Goal: Transaction & Acquisition: Purchase product/service

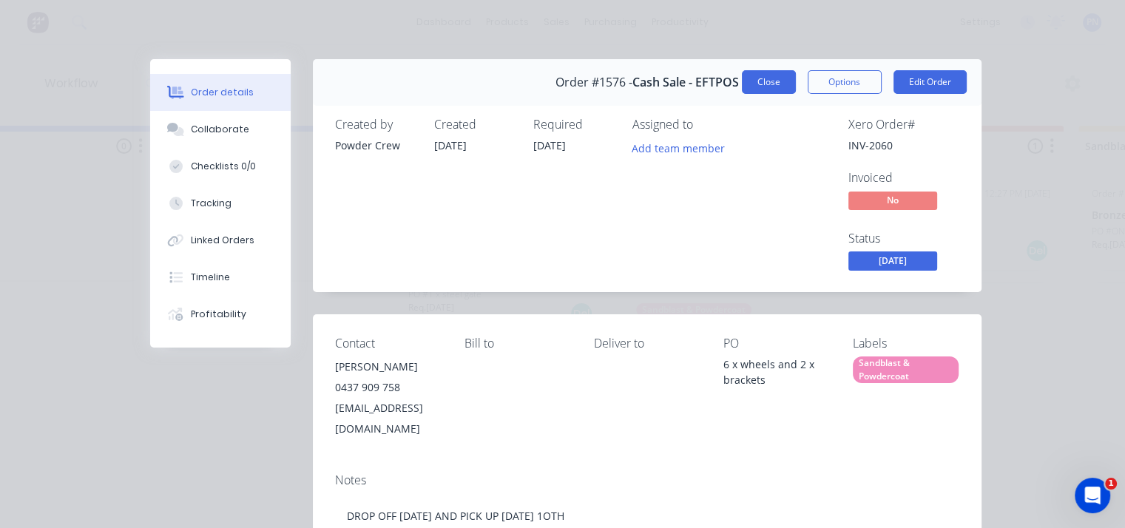
click at [771, 84] on button "Close" at bounding box center [769, 82] width 54 height 24
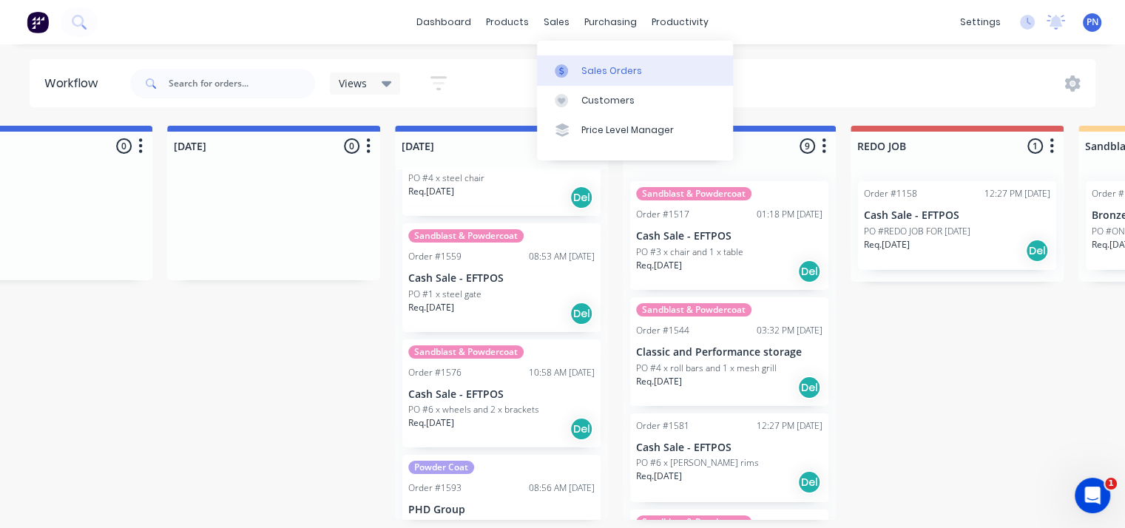
click at [593, 75] on div "Sales Orders" at bounding box center [611, 70] width 61 height 13
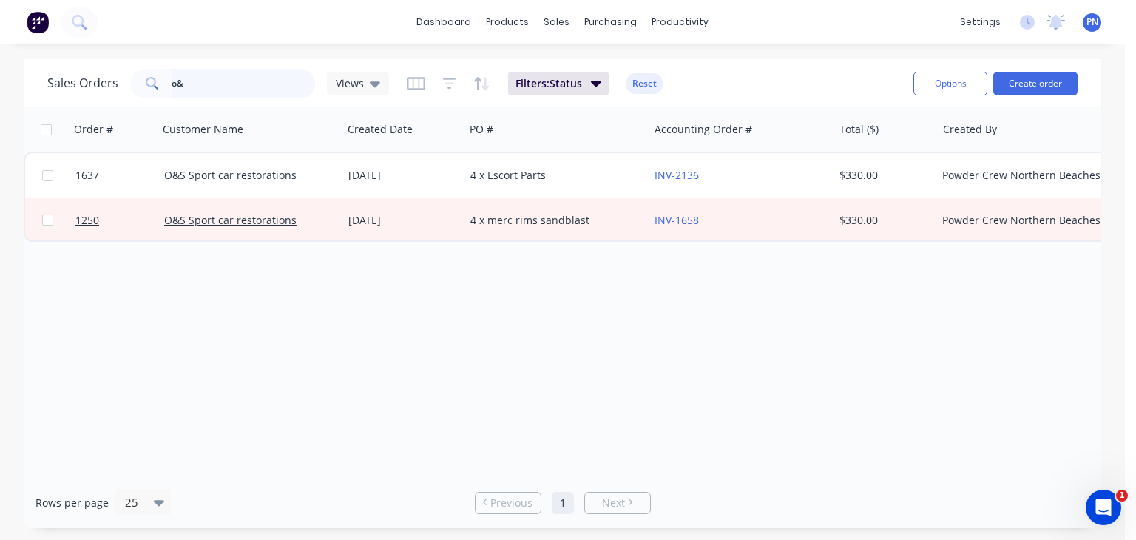
click at [194, 84] on input "o&" at bounding box center [244, 84] width 144 height 30
type input "o"
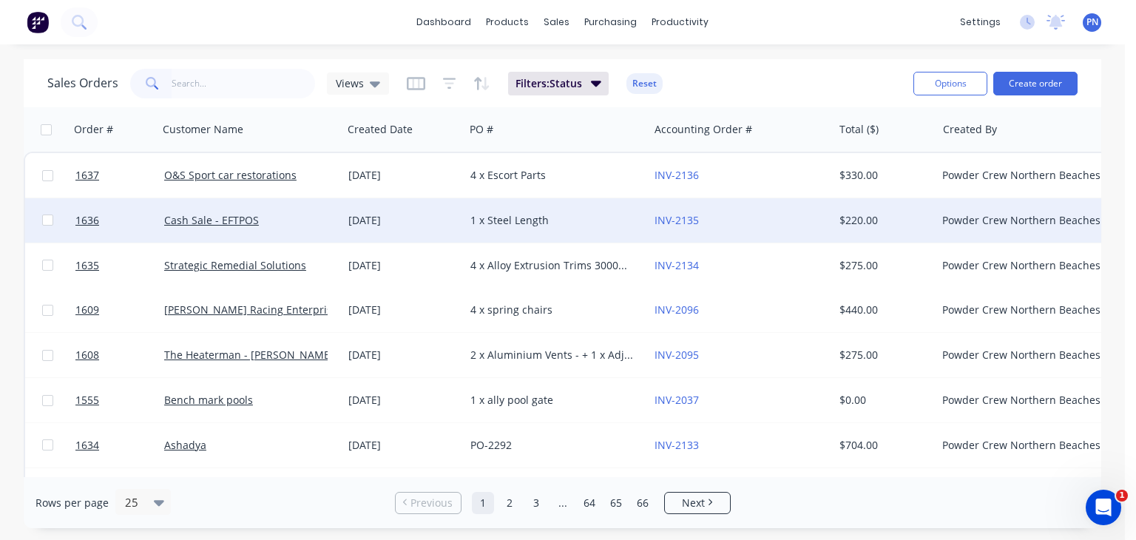
click at [538, 220] on div "1 x Steel Length" at bounding box center [552, 220] width 164 height 15
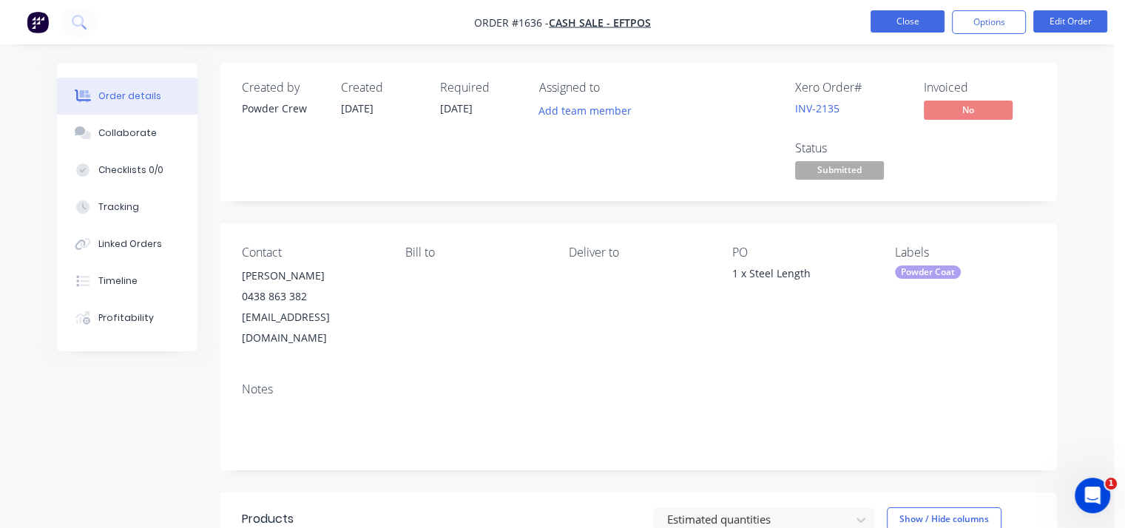
click at [902, 22] on button "Close" at bounding box center [908, 21] width 74 height 22
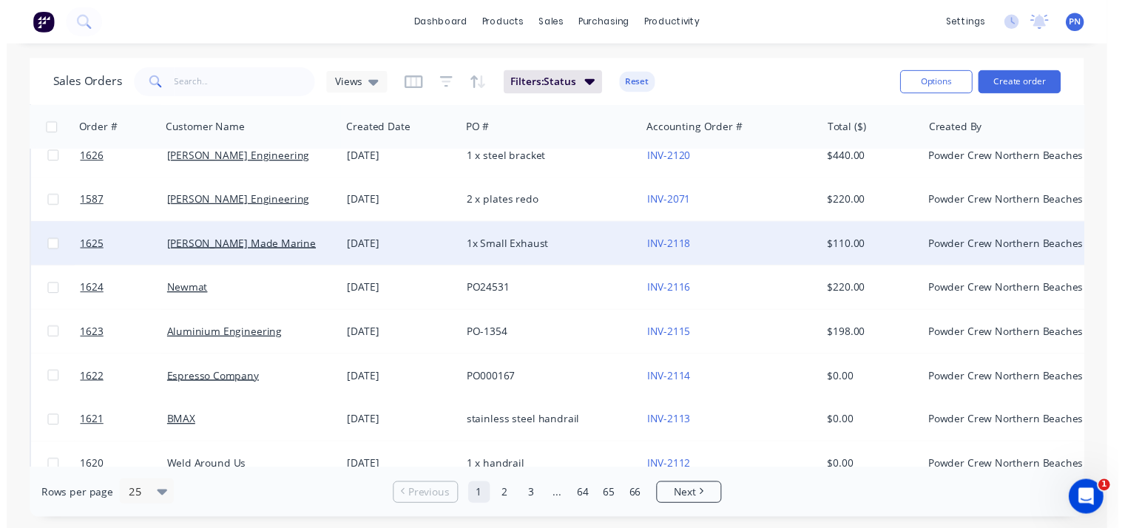
scroll to position [806, 0]
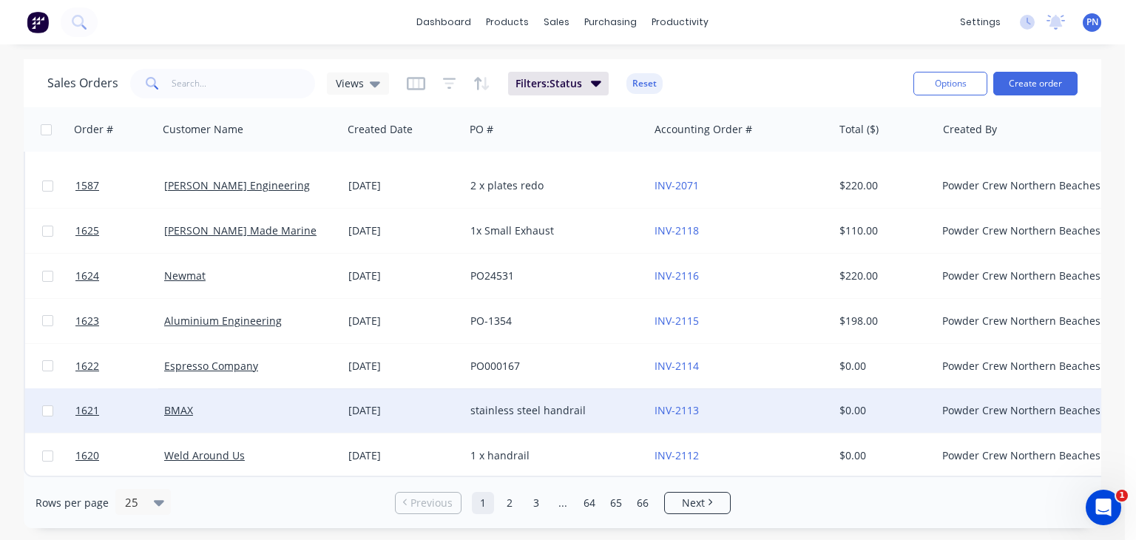
click at [560, 403] on div "stainless steel handrail" at bounding box center [552, 410] width 164 height 15
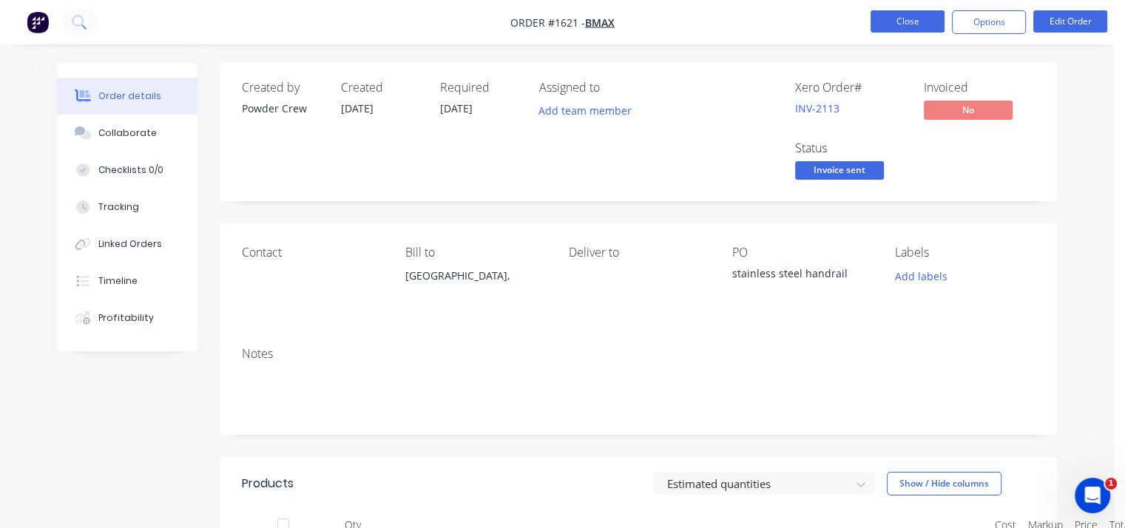
click at [894, 19] on button "Close" at bounding box center [908, 21] width 74 height 22
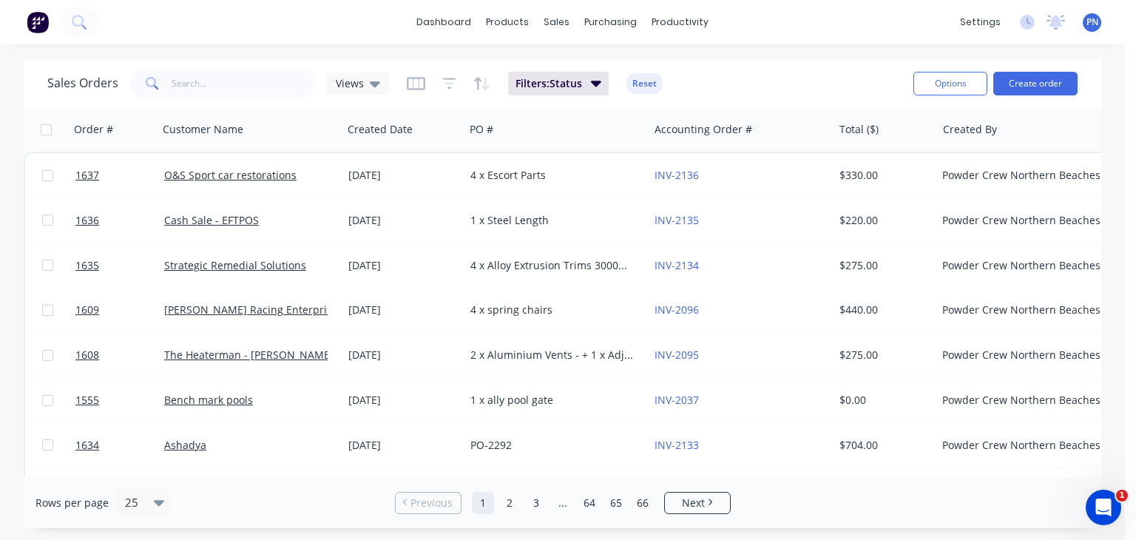
click at [212, 101] on div "Sales Orders Views Filters: Status Reset Options Create order" at bounding box center [563, 83] width 1078 height 48
click at [212, 95] on input "text" at bounding box center [244, 84] width 144 height 30
type input "chair"
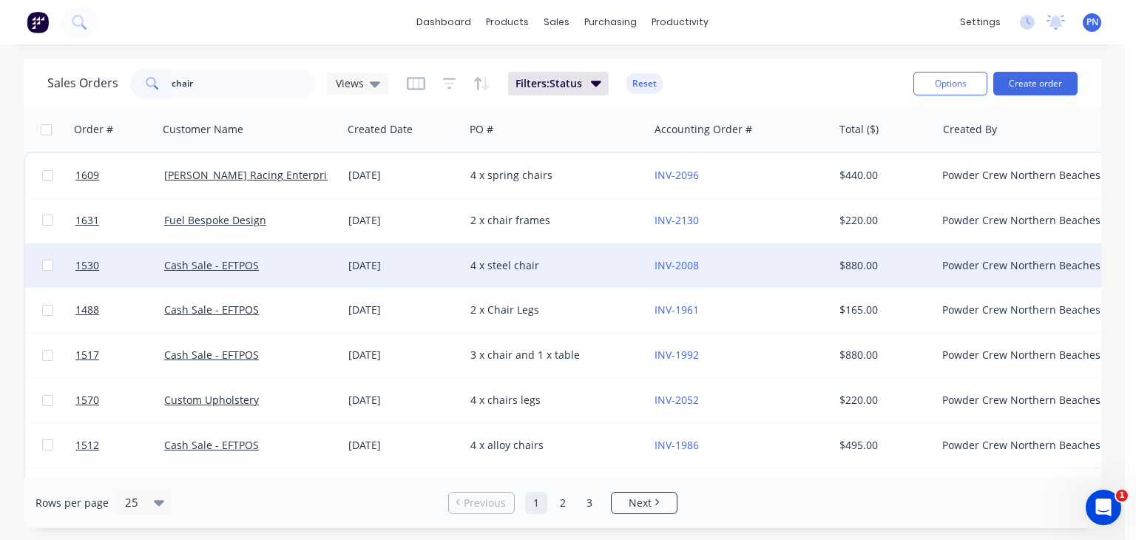
click at [384, 269] on div "[DATE]" at bounding box center [403, 265] width 110 height 15
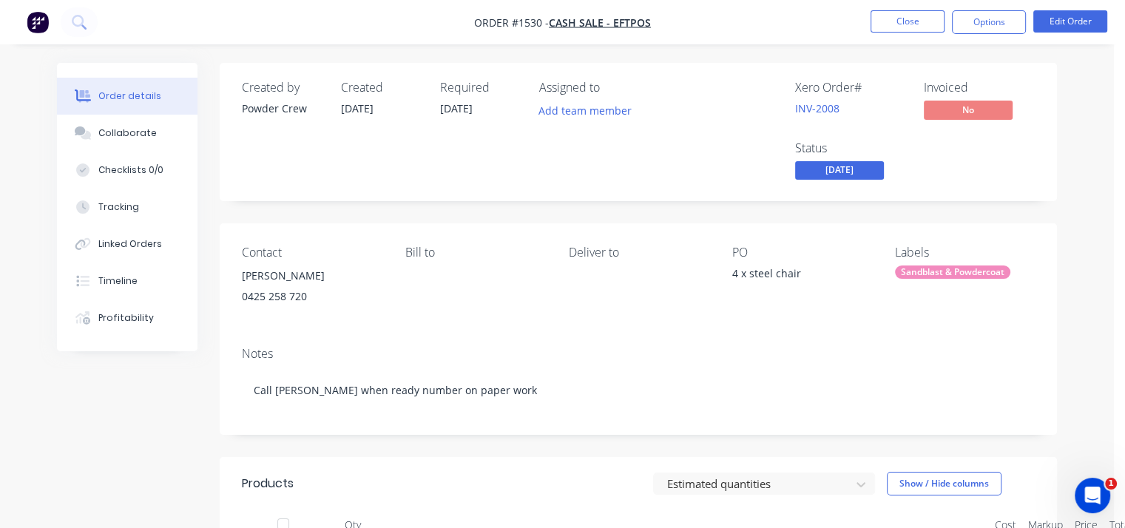
click at [869, 166] on span "[DATE]" at bounding box center [839, 170] width 89 height 18
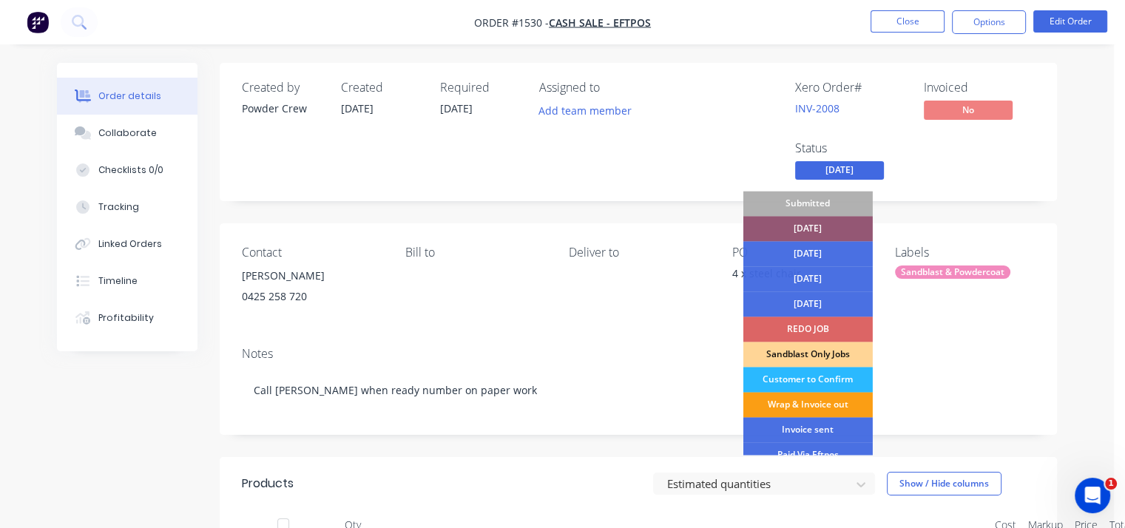
click at [832, 411] on div "Wrap & Invoice out" at bounding box center [807, 404] width 129 height 25
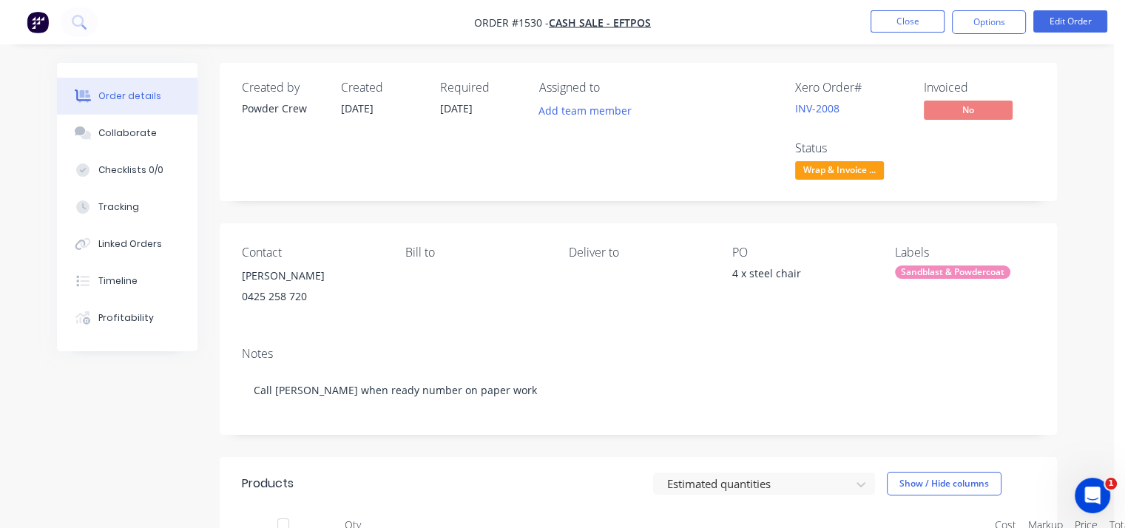
click at [976, 195] on div "Created by Powder Crew Created [DATE] Required [DATE] Assigned to Add team memb…" at bounding box center [638, 132] width 837 height 138
click at [896, 24] on button "Close" at bounding box center [908, 21] width 74 height 22
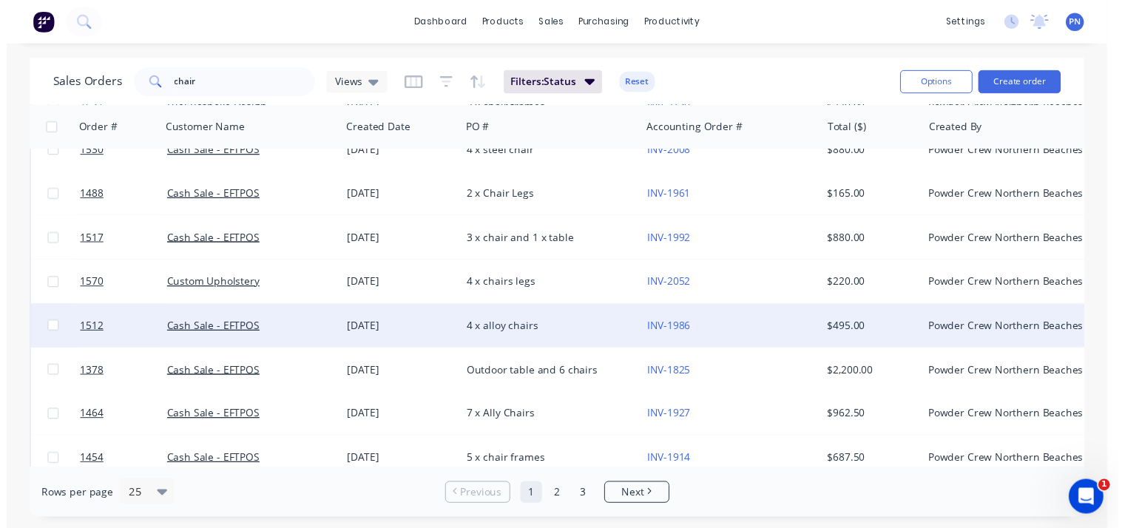
scroll to position [148, 0]
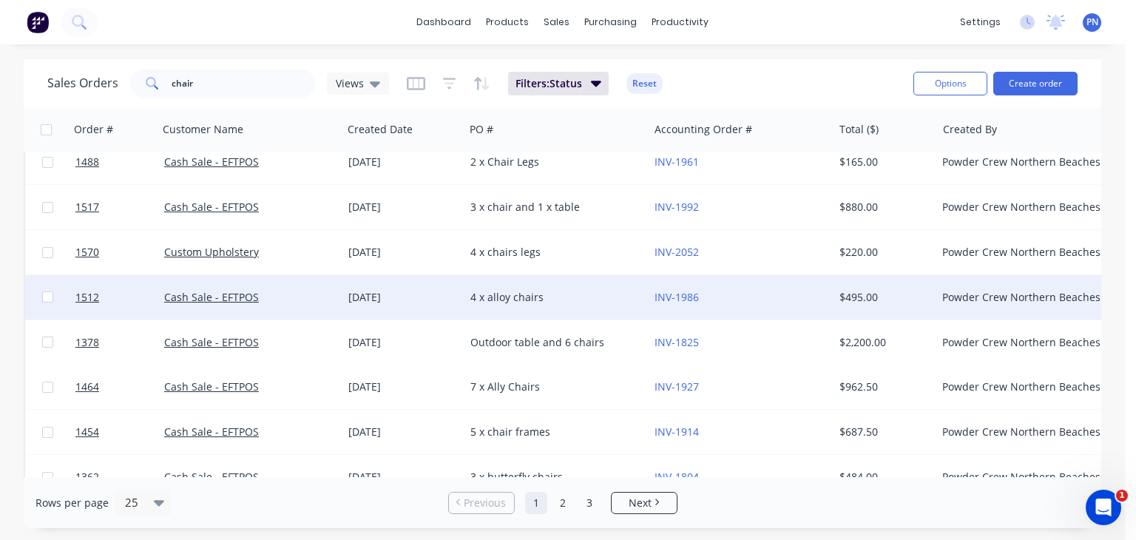
click at [530, 308] on div "4 x alloy chairs" at bounding box center [557, 297] width 184 height 44
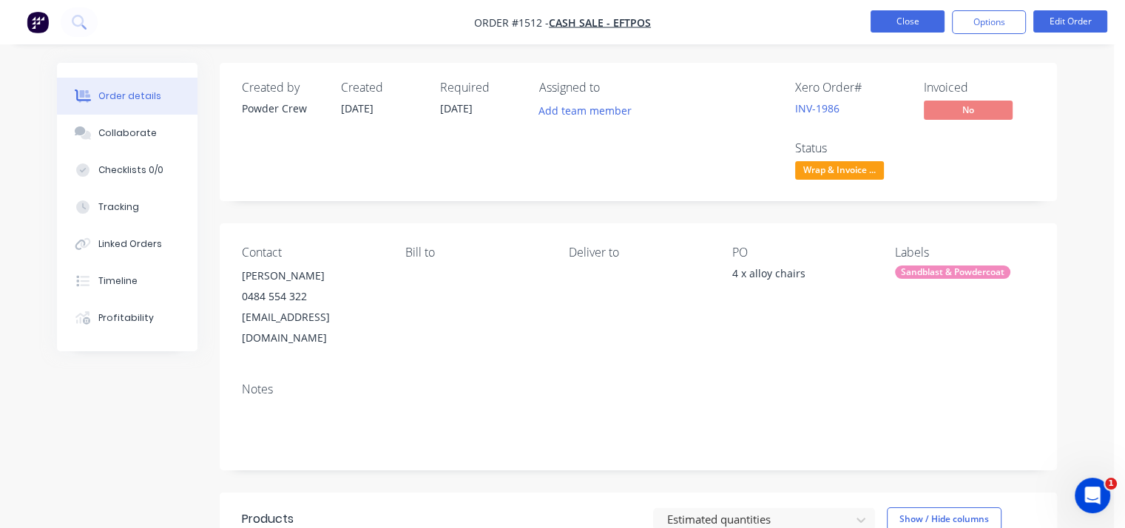
click at [918, 26] on button "Close" at bounding box center [908, 21] width 74 height 22
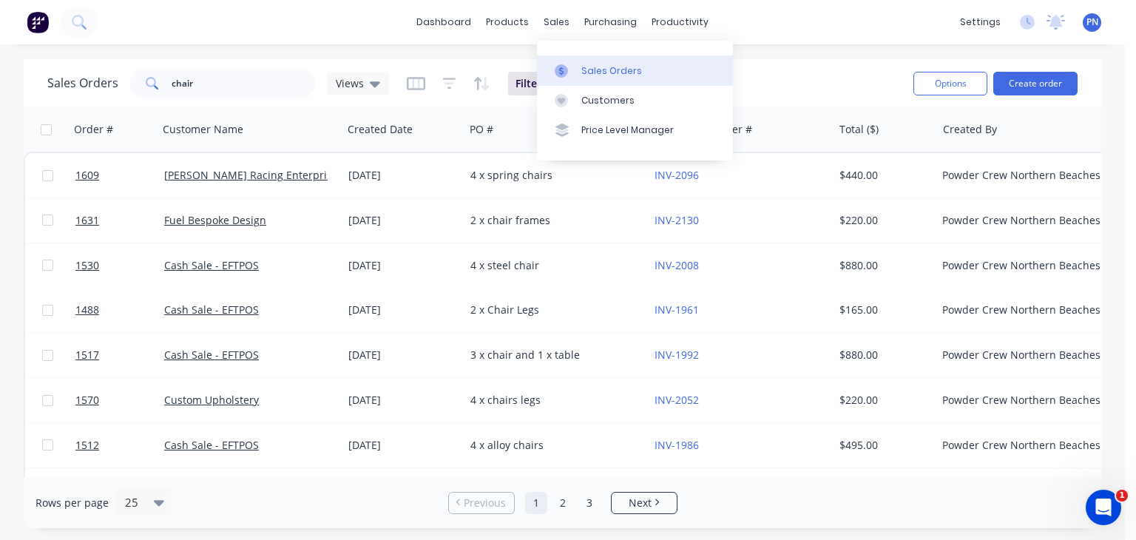
click at [601, 70] on div "Sales Orders" at bounding box center [611, 70] width 61 height 13
click at [274, 85] on input "chair" at bounding box center [244, 84] width 144 height 30
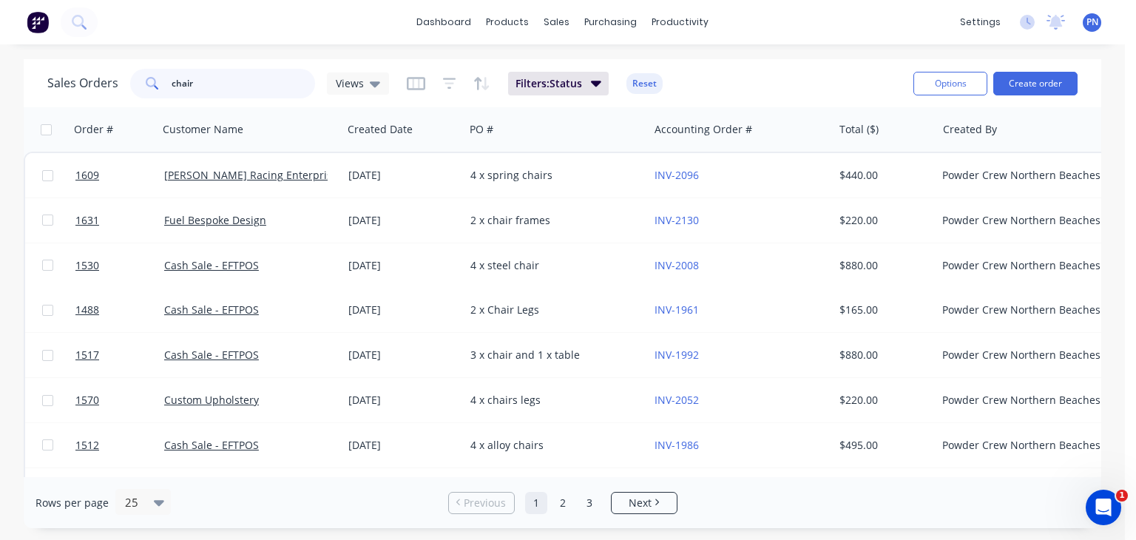
click at [274, 85] on input "chair" at bounding box center [244, 84] width 144 height 30
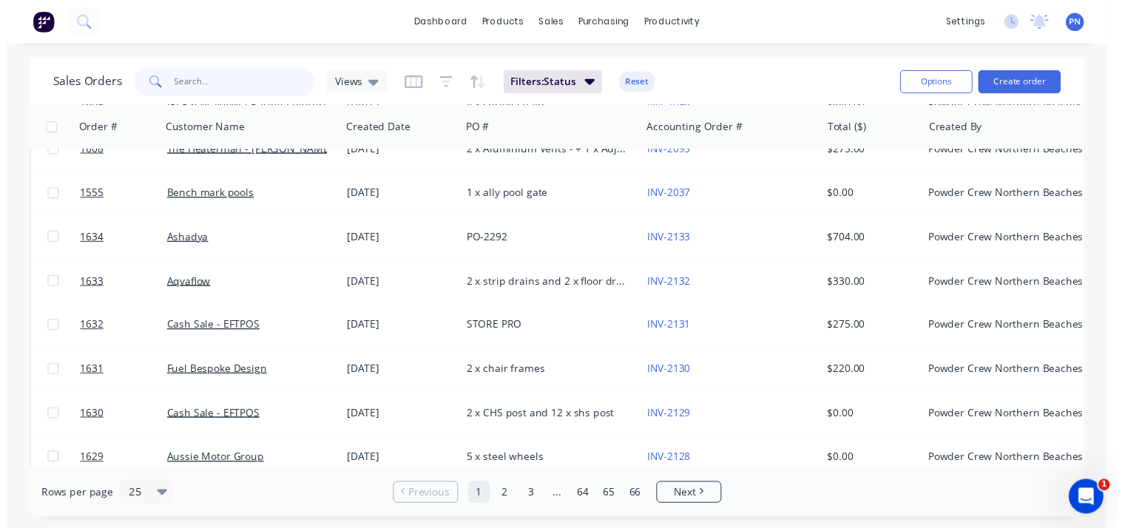
scroll to position [222, 0]
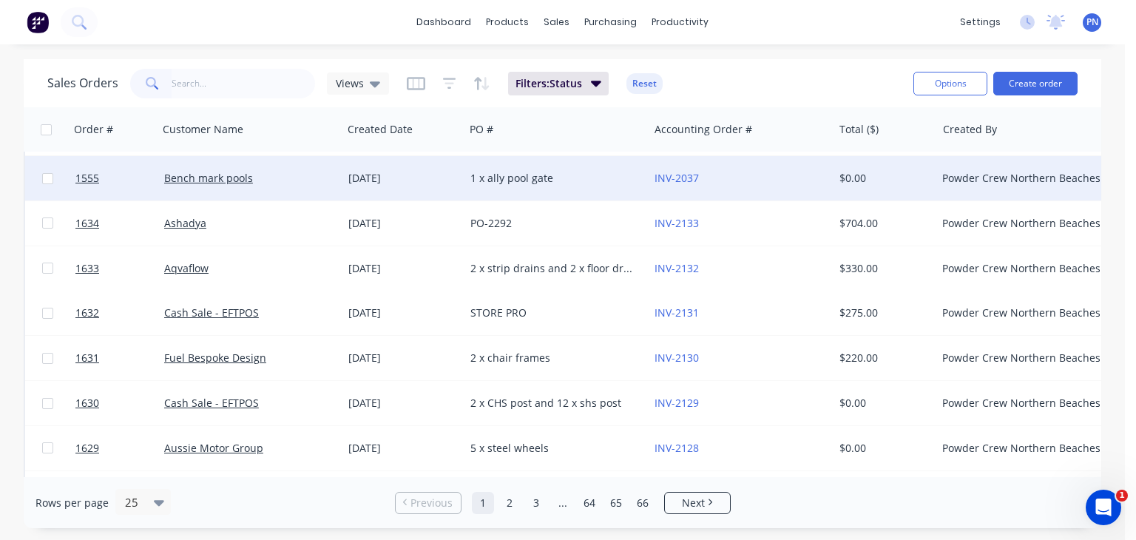
click at [494, 172] on div "1 x ally pool gate" at bounding box center [552, 178] width 164 height 15
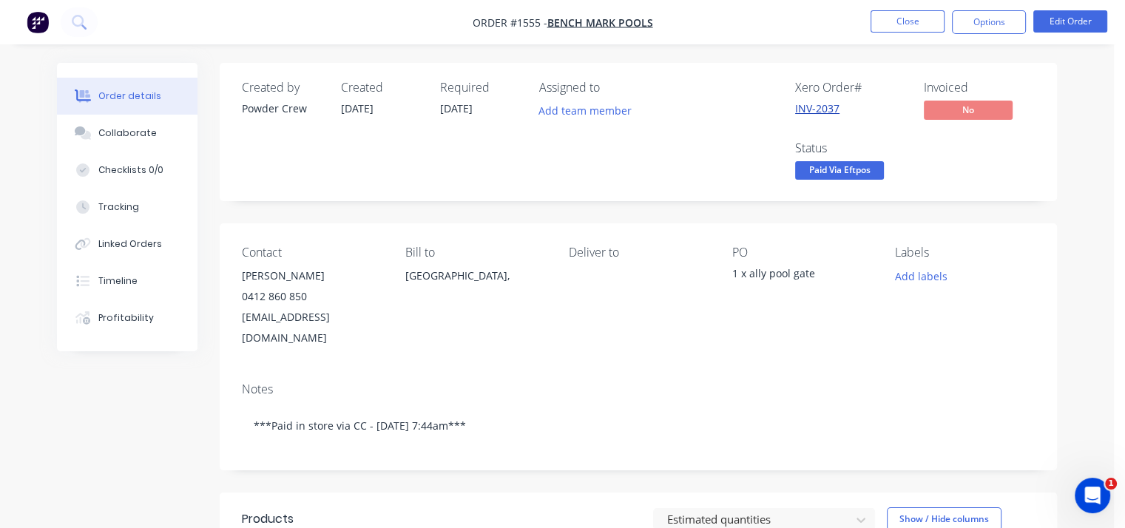
click at [820, 108] on link "INV-2037" at bounding box center [817, 108] width 44 height 14
click at [908, 14] on button "Close" at bounding box center [908, 21] width 74 height 22
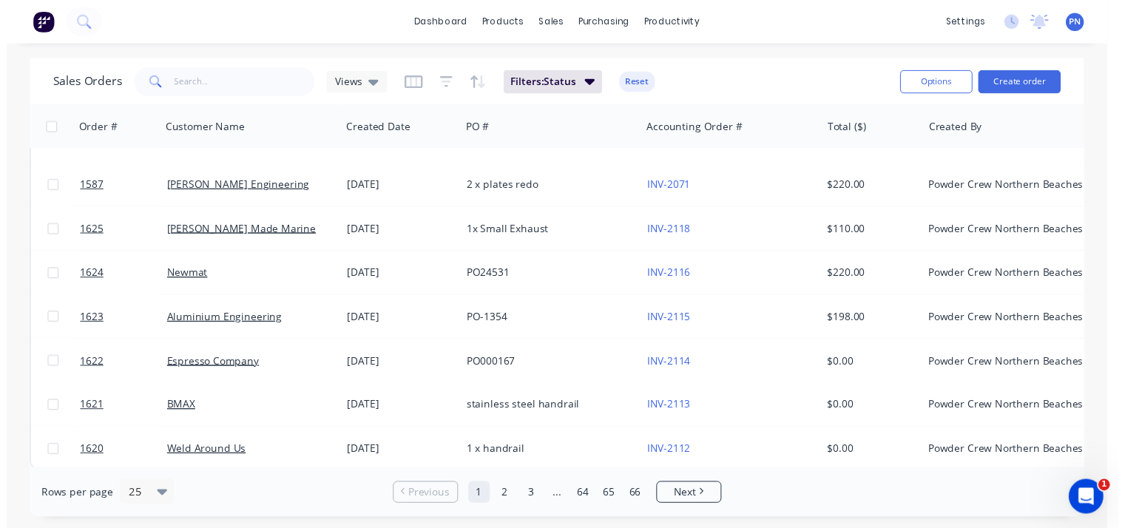
scroll to position [806, 0]
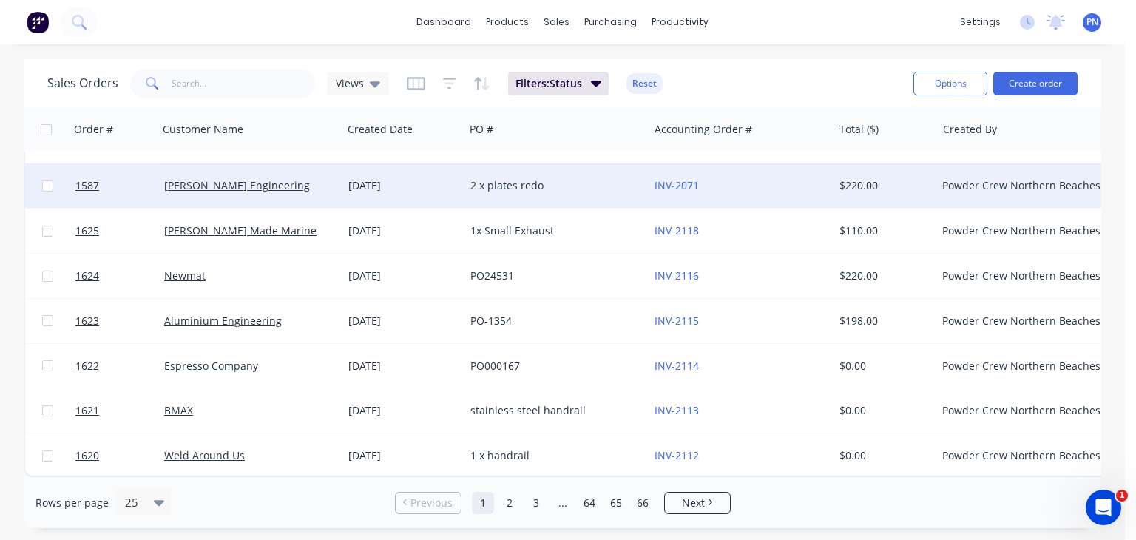
click at [530, 183] on div "2 x plates redo" at bounding box center [552, 185] width 164 height 15
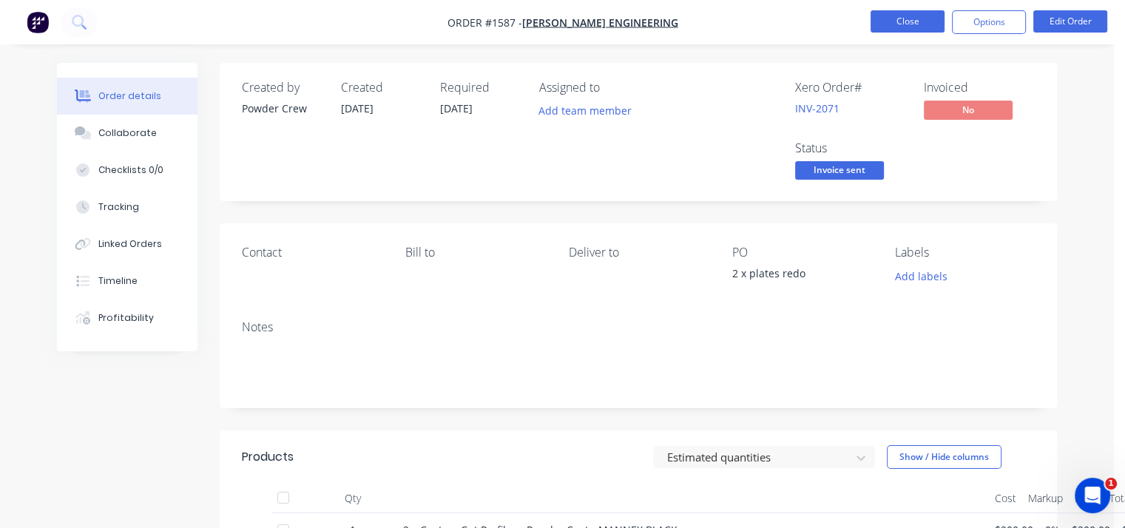
click at [924, 29] on button "Close" at bounding box center [908, 21] width 74 height 22
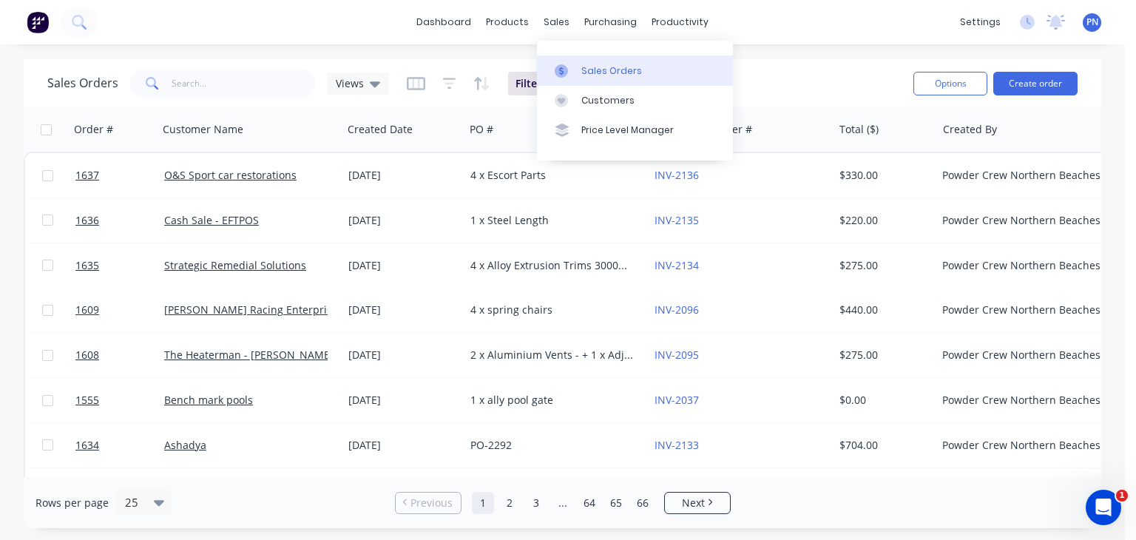
click at [586, 72] on div "Sales Orders" at bounding box center [611, 70] width 61 height 13
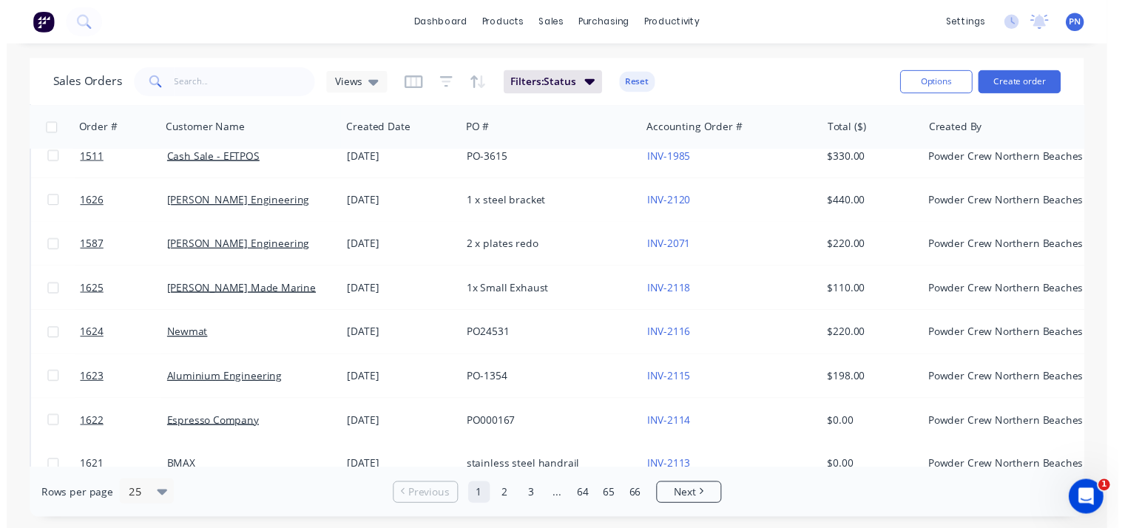
scroll to position [806, 0]
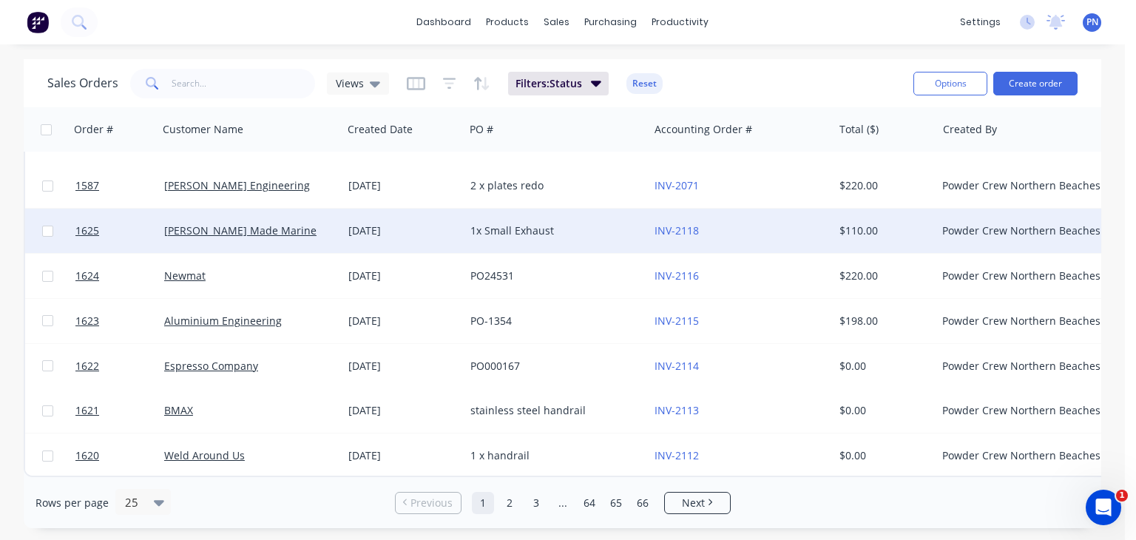
click at [517, 226] on div "1x Small Exhaust" at bounding box center [552, 230] width 164 height 15
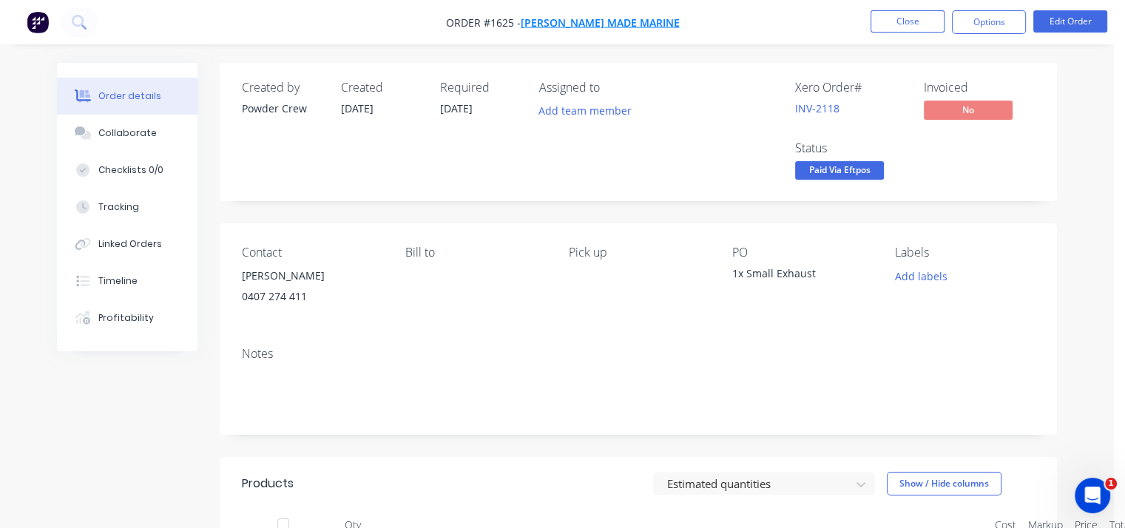
click at [631, 16] on span "[PERSON_NAME] Made Marine" at bounding box center [600, 23] width 159 height 14
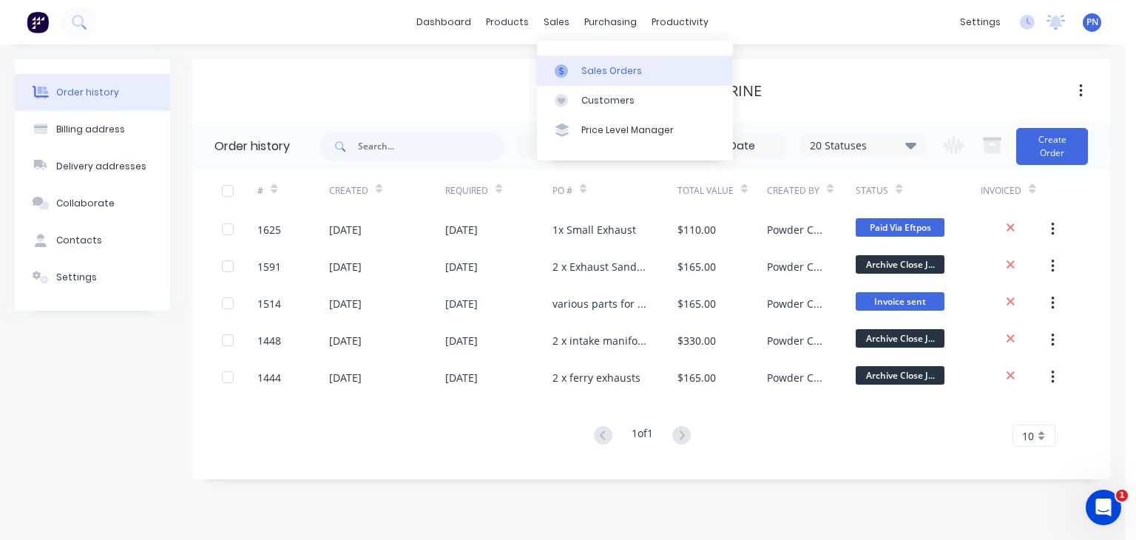
click at [576, 69] on div at bounding box center [566, 70] width 22 height 13
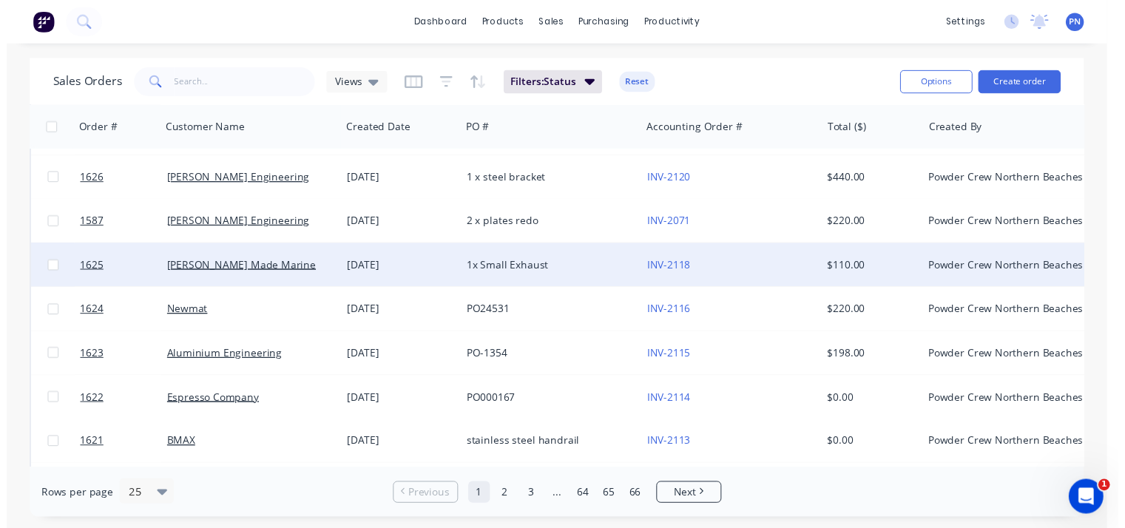
scroll to position [806, 0]
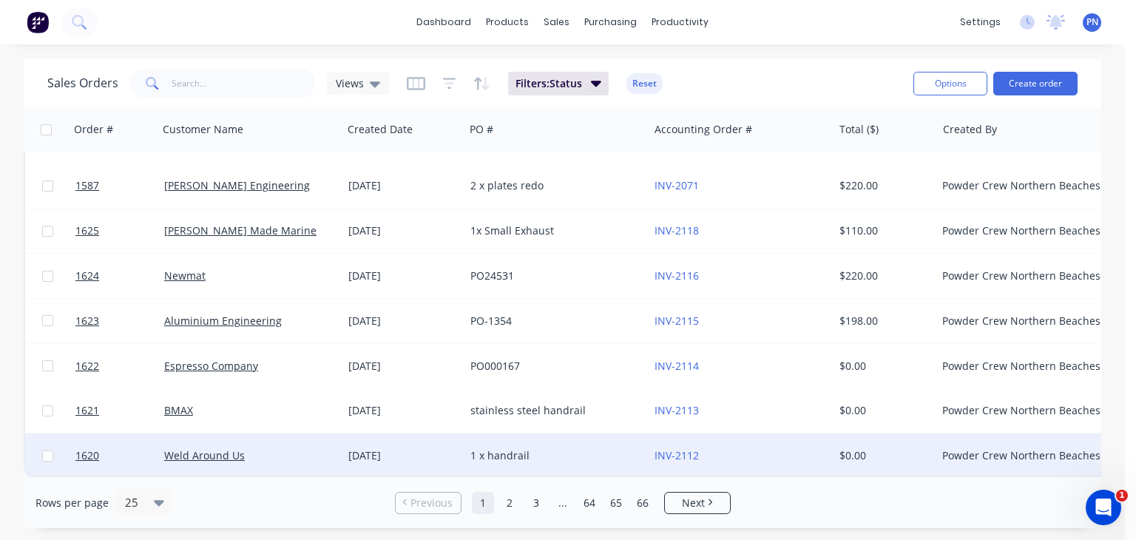
click at [564, 448] on div "1 x handrail" at bounding box center [552, 455] width 164 height 15
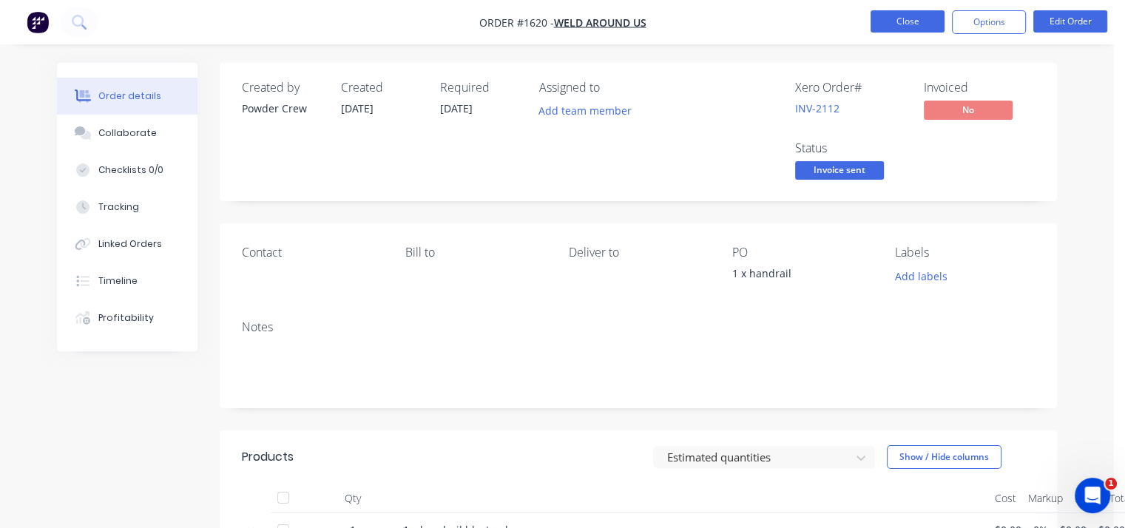
click at [892, 21] on button "Close" at bounding box center [908, 21] width 74 height 22
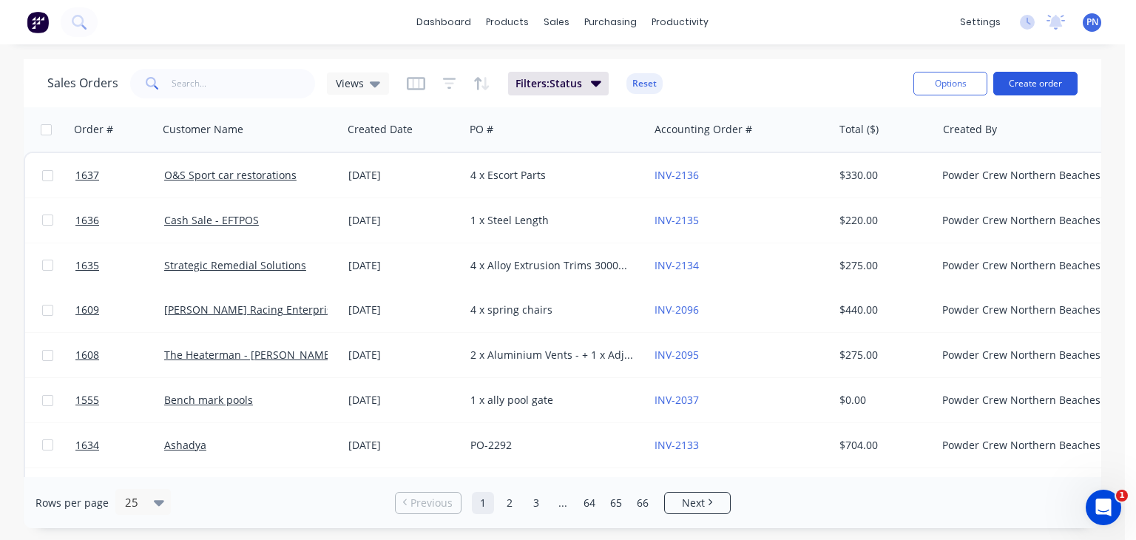
click at [1030, 88] on button "Create order" at bounding box center [1035, 84] width 84 height 24
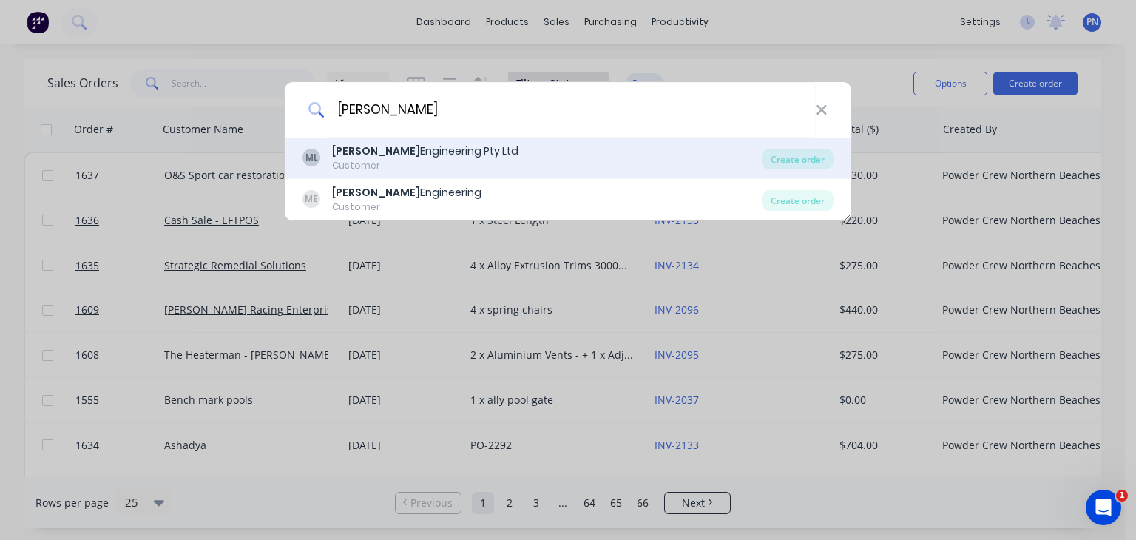
type input "[PERSON_NAME]"
click at [489, 159] on div "[PERSON_NAME] Engineering Pty Ltd Customer" at bounding box center [532, 157] width 459 height 29
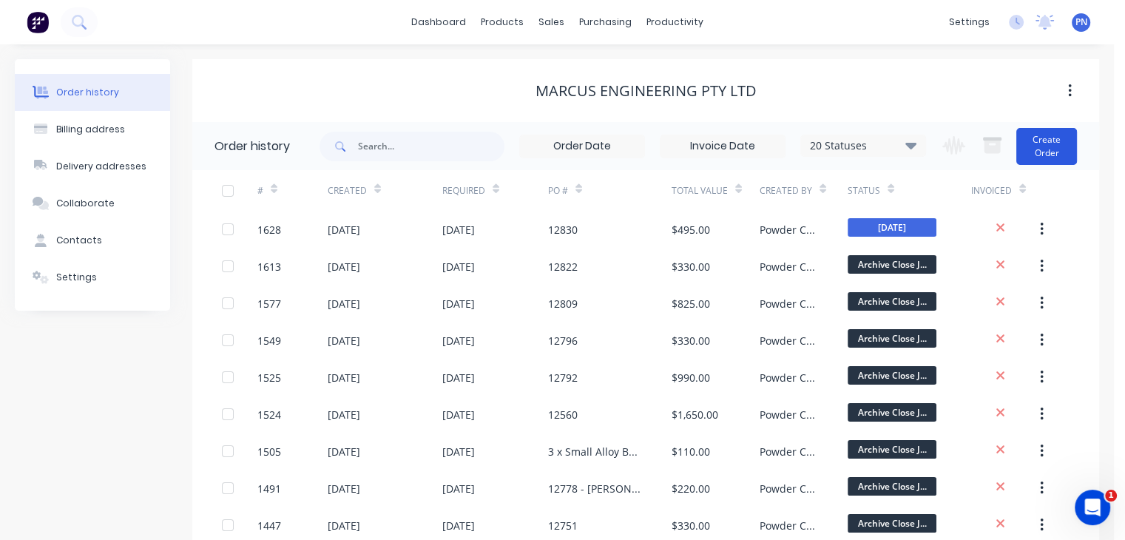
click at [1030, 152] on button "Create Order" at bounding box center [1046, 146] width 61 height 37
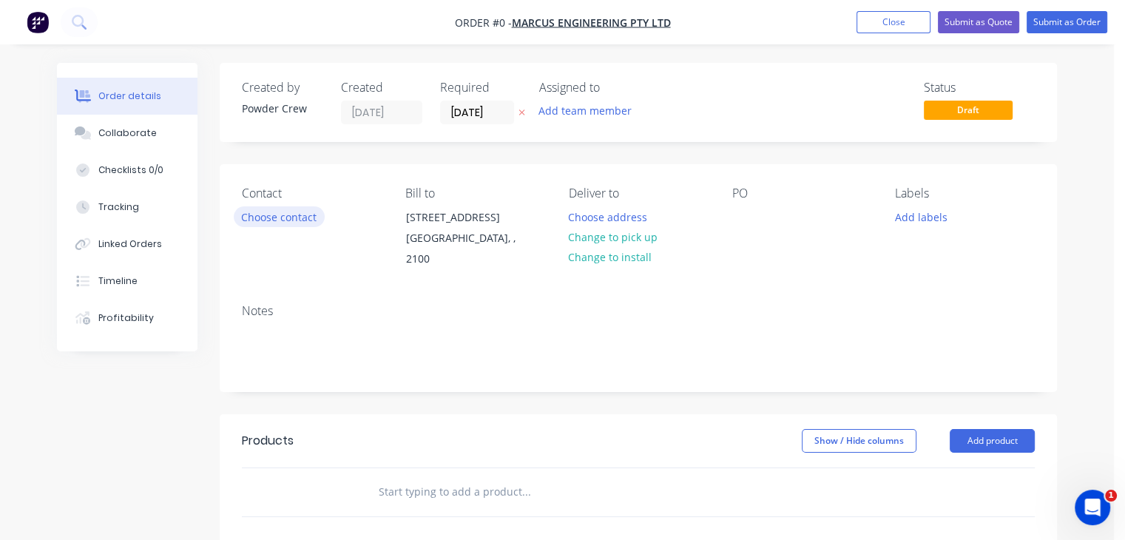
click at [300, 218] on button "Choose contact" at bounding box center [279, 216] width 91 height 20
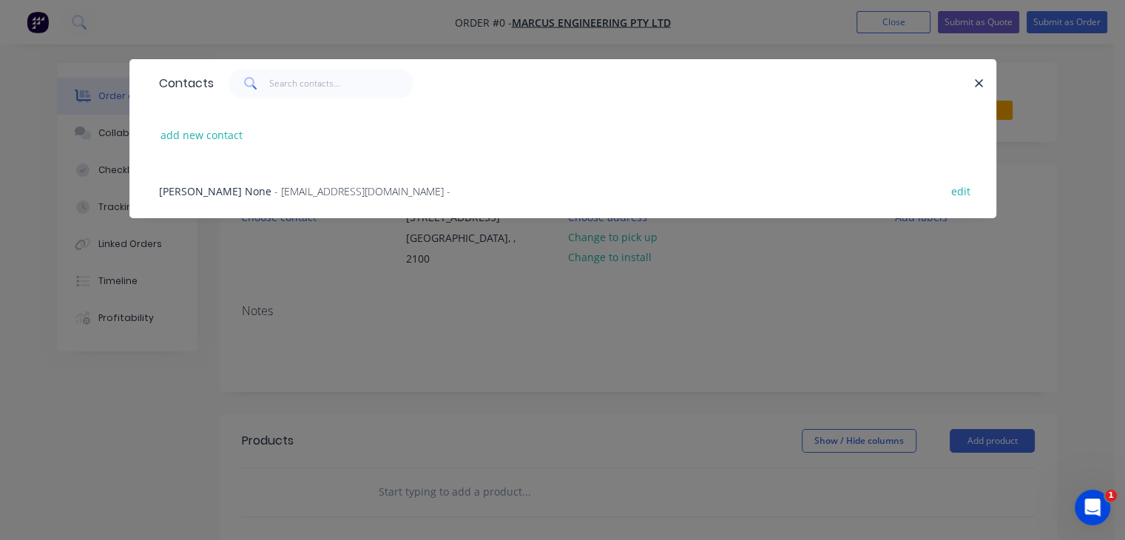
click at [274, 190] on span "- [EMAIL_ADDRESS][DOMAIN_NAME] -" at bounding box center [362, 191] width 176 height 14
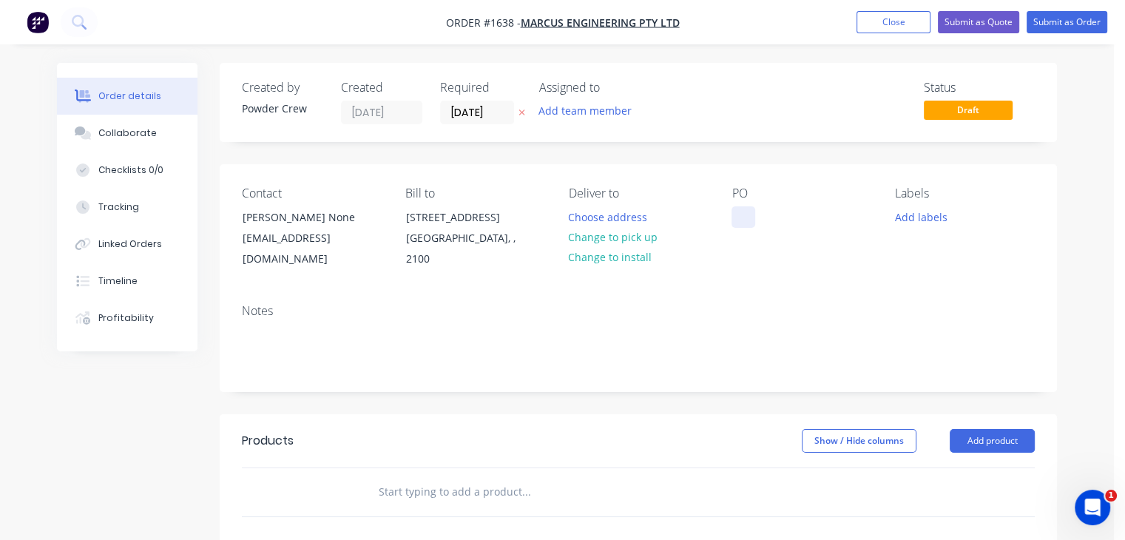
click at [752, 226] on div at bounding box center [744, 216] width 24 height 21
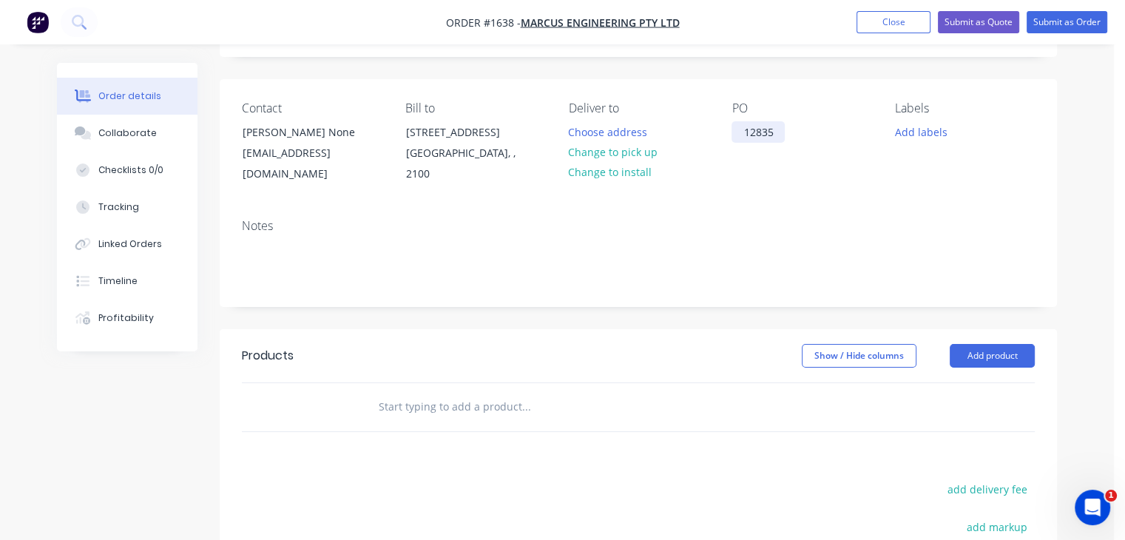
scroll to position [148, 0]
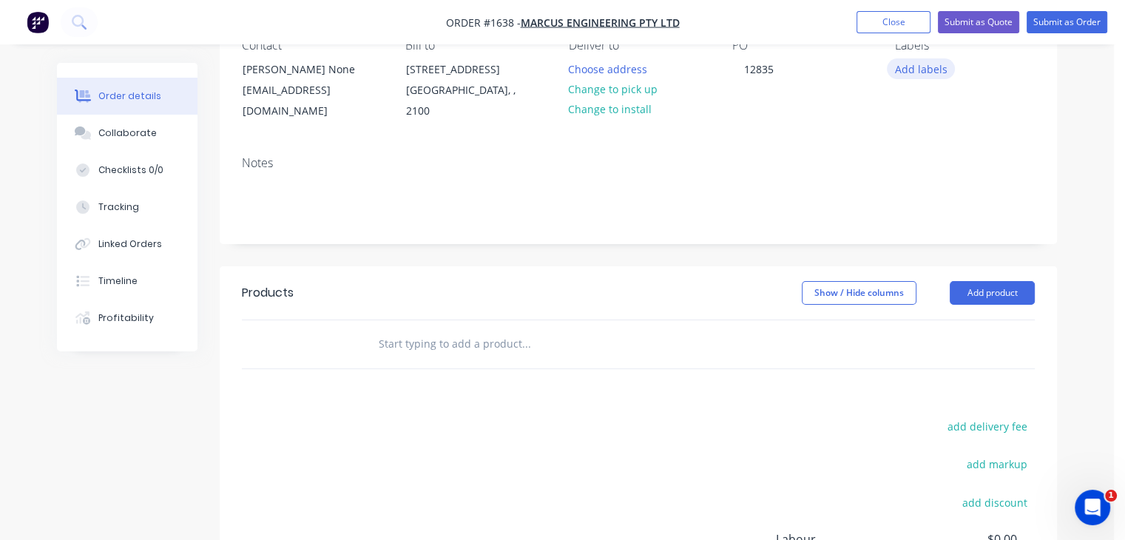
click at [926, 66] on button "Add labels" at bounding box center [921, 68] width 68 height 20
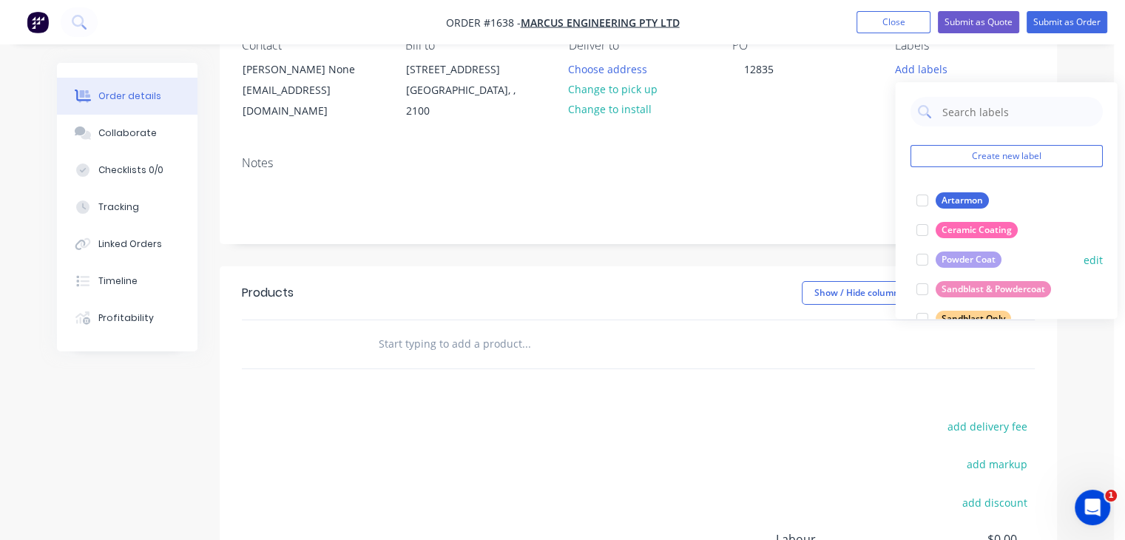
click at [959, 249] on div "Powder Coat edit" at bounding box center [1006, 260] width 192 height 30
click at [956, 251] on div "Powder Coat" at bounding box center [968, 259] width 66 height 16
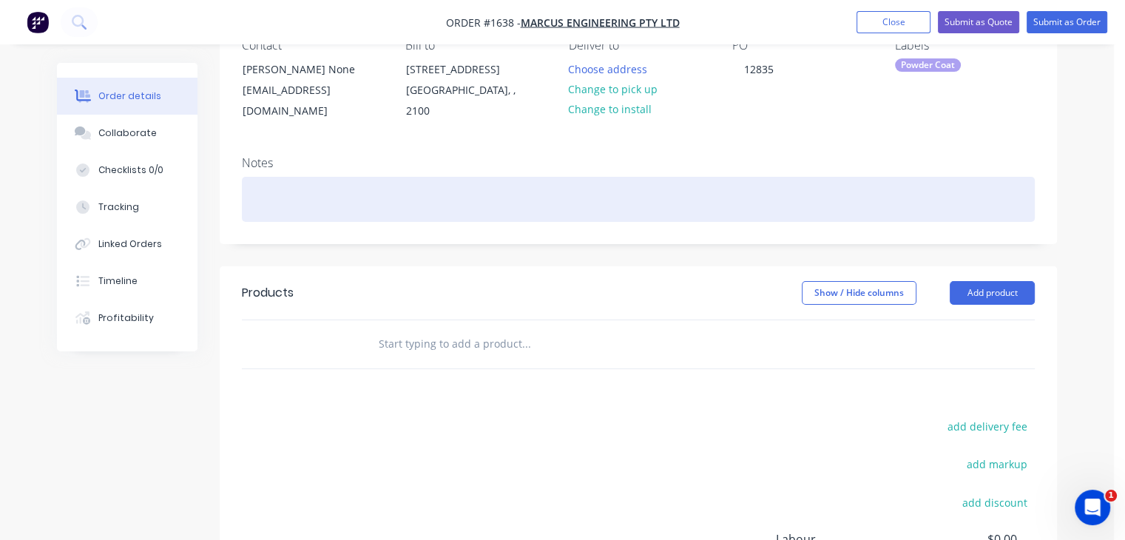
click at [787, 184] on div at bounding box center [638, 199] width 793 height 45
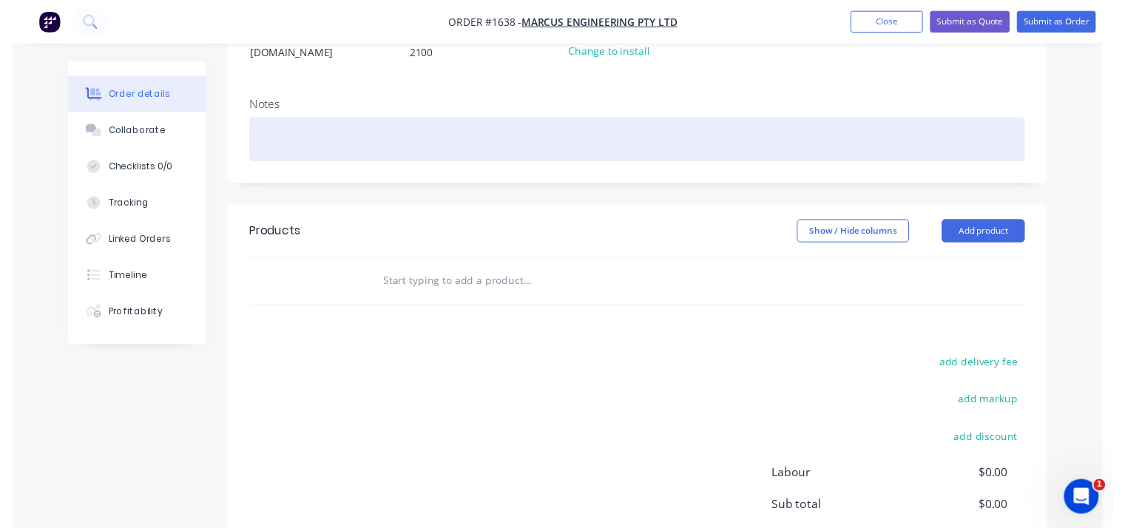
scroll to position [296, 0]
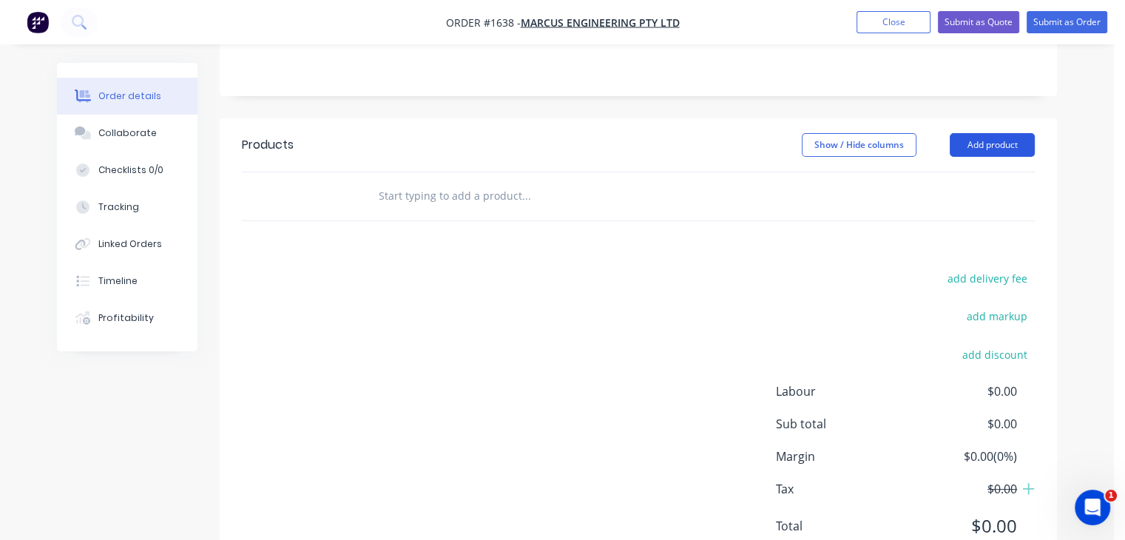
click at [984, 133] on button "Add product" at bounding box center [992, 145] width 85 height 24
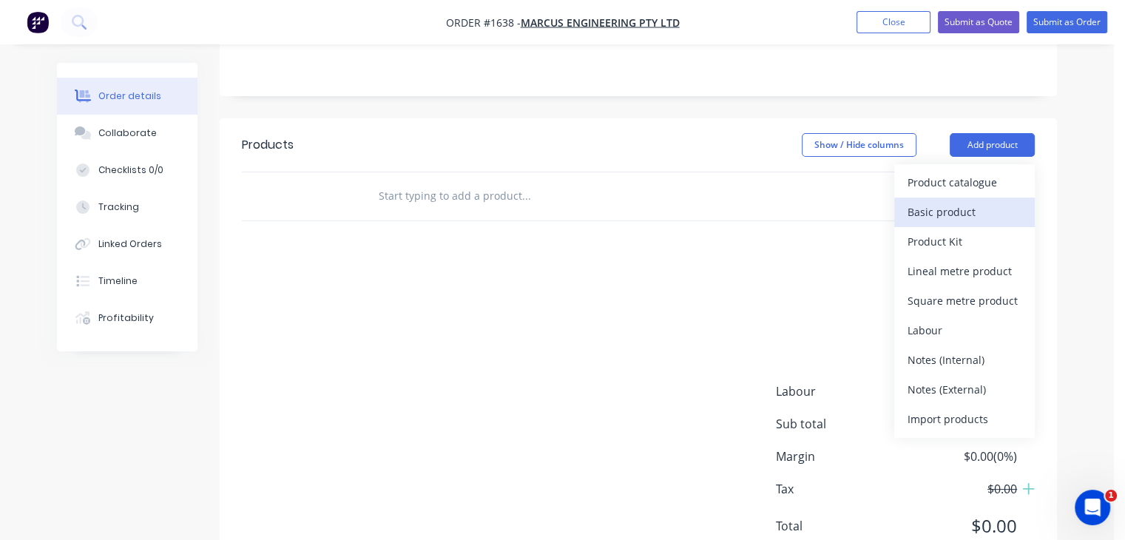
click at [967, 201] on div "Basic product" at bounding box center [965, 211] width 114 height 21
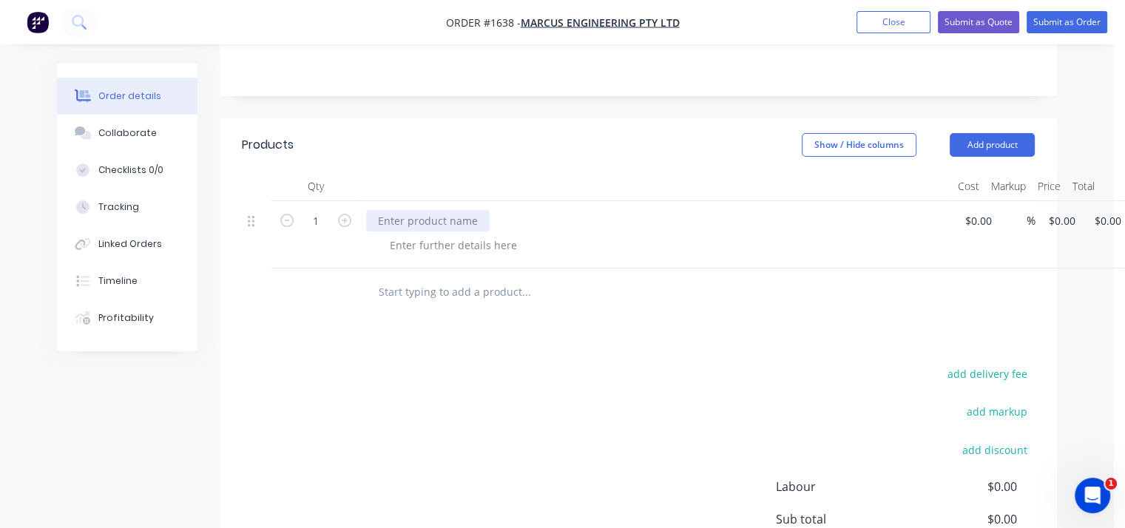
click at [473, 210] on div at bounding box center [428, 220] width 124 height 21
click at [495, 210] on div "1 x Stainless Steel 50mm Tube with base" at bounding box center [479, 220] width 226 height 21
click at [644, 210] on div "1 x Stainless Steel 50mm x 600mm Tube with base" at bounding box center [656, 220] width 580 height 21
click at [977, 210] on input at bounding box center [972, 220] width 17 height 21
type input "$200.00"
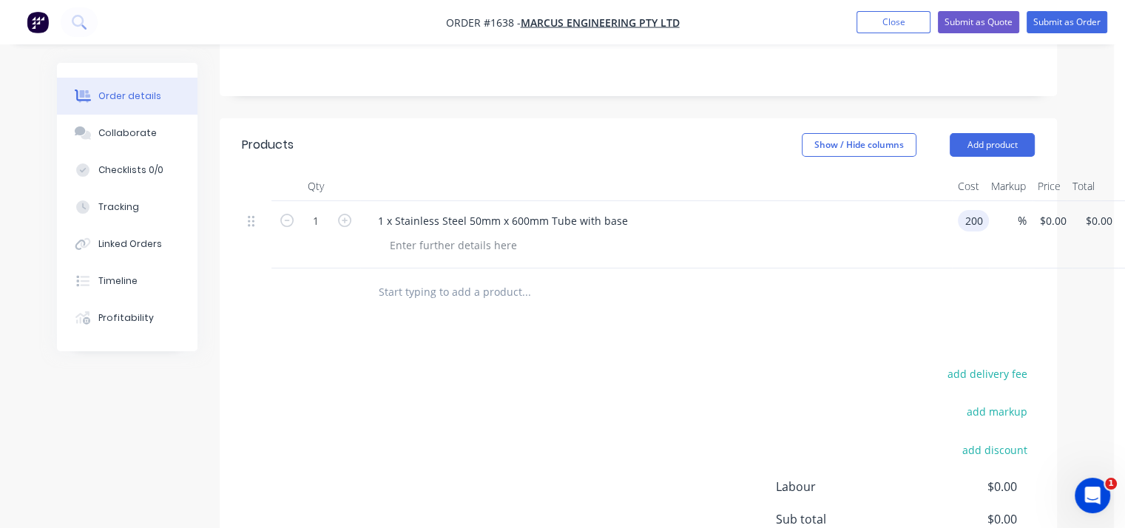
type input "$200.00"
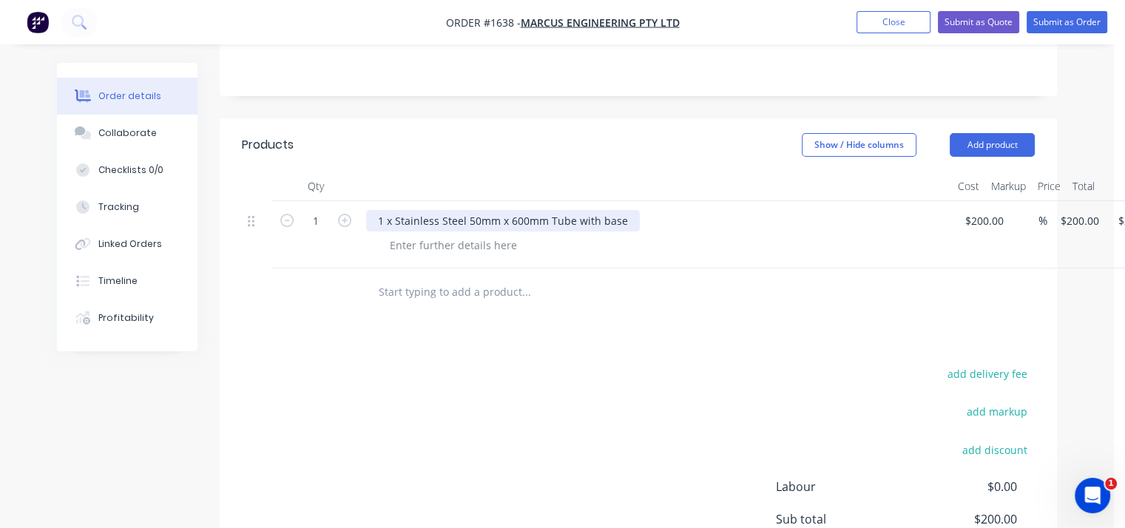
click at [630, 210] on div "1 x Stainless Steel 50mm x 600mm Tube with base" at bounding box center [503, 220] width 274 height 21
click at [624, 210] on div "1 x Stainless Steel 50mm x 600mm Tube with base" at bounding box center [503, 220] width 274 height 21
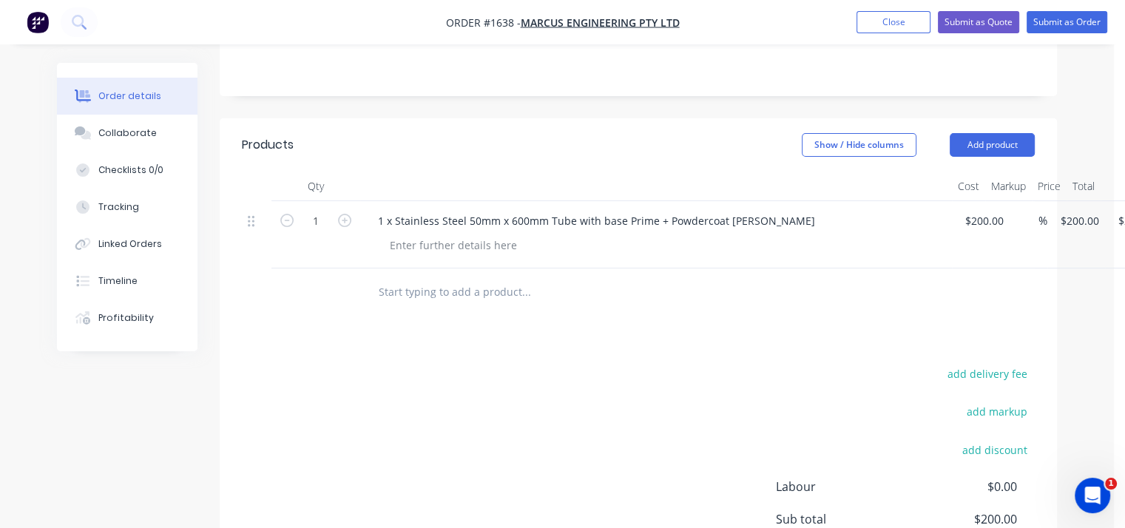
click at [765, 283] on div at bounding box center [588, 292] width 444 height 30
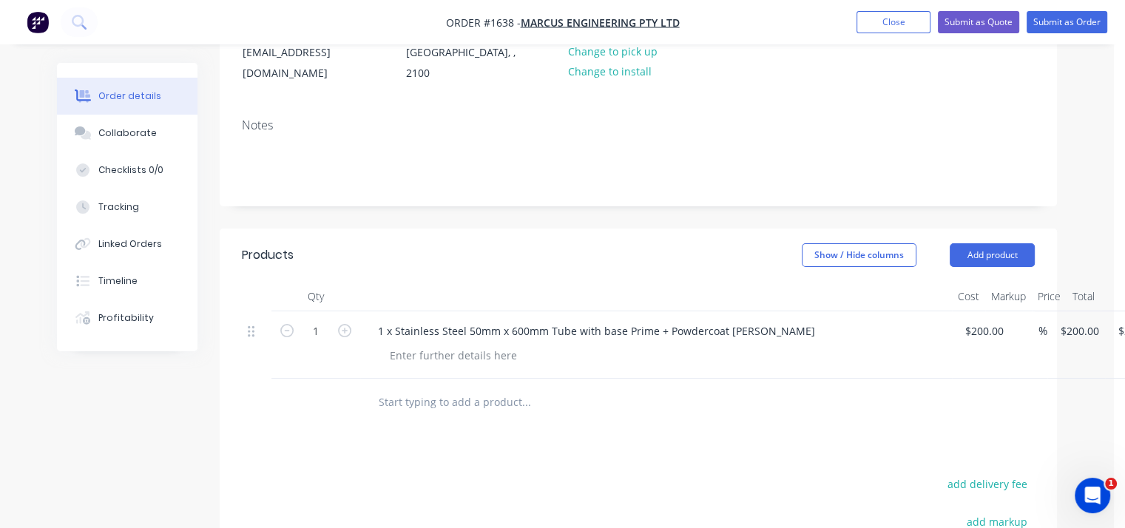
scroll to position [0, 0]
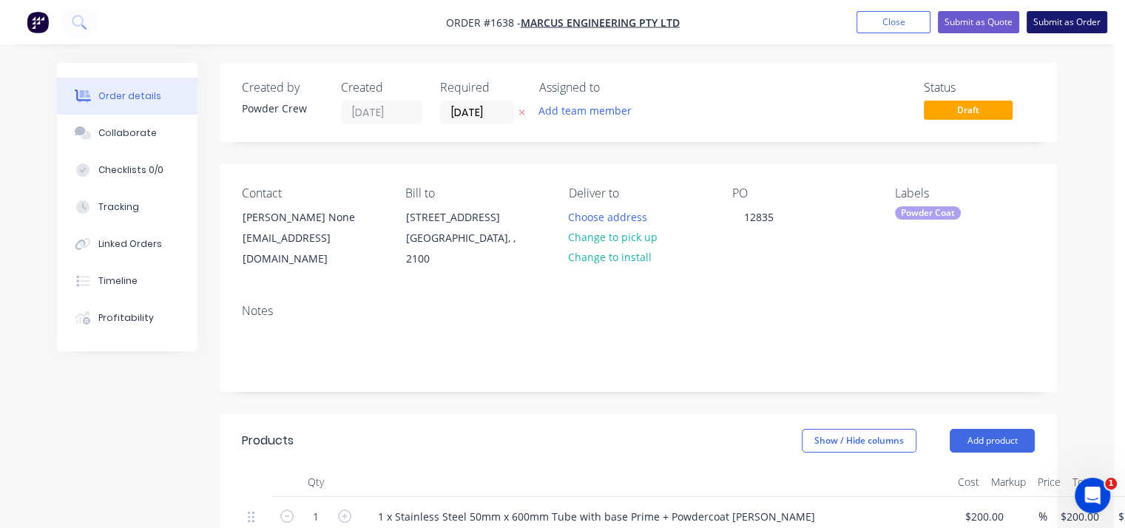
click at [1078, 24] on button "Submit as Order" at bounding box center [1067, 22] width 81 height 22
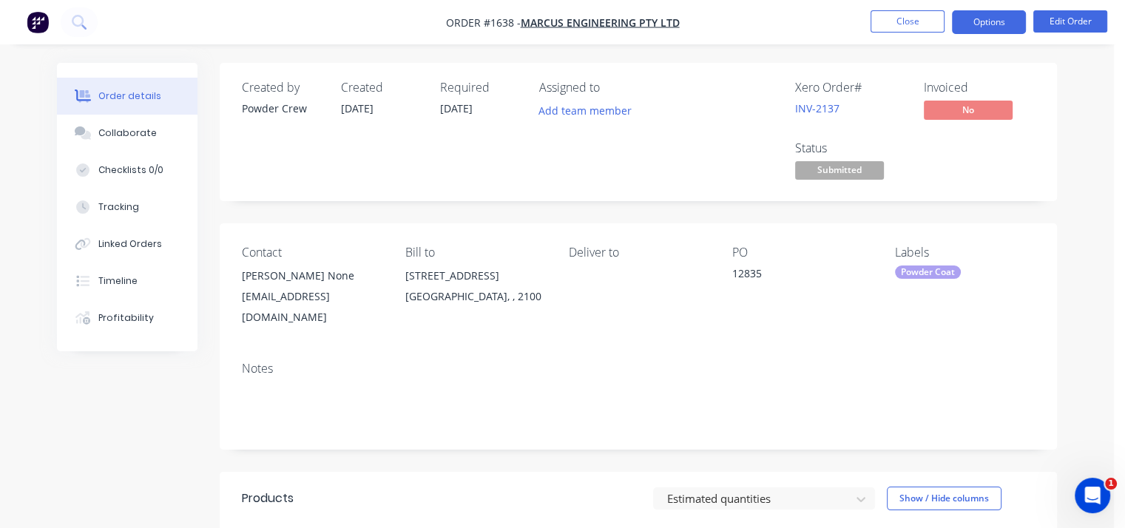
click at [980, 19] on button "Options" at bounding box center [989, 22] width 74 height 24
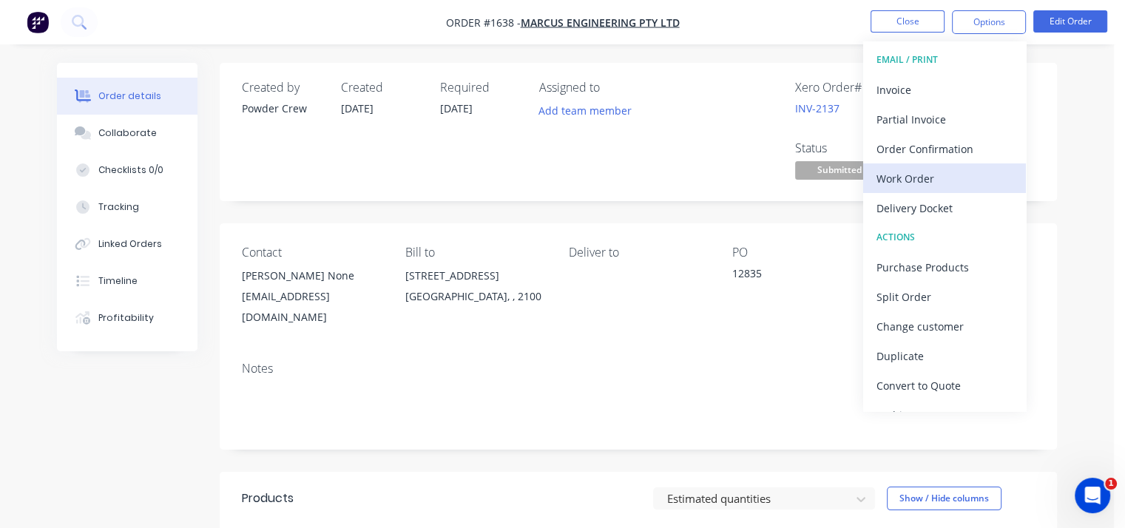
click at [913, 178] on div "Work Order" at bounding box center [945, 178] width 136 height 21
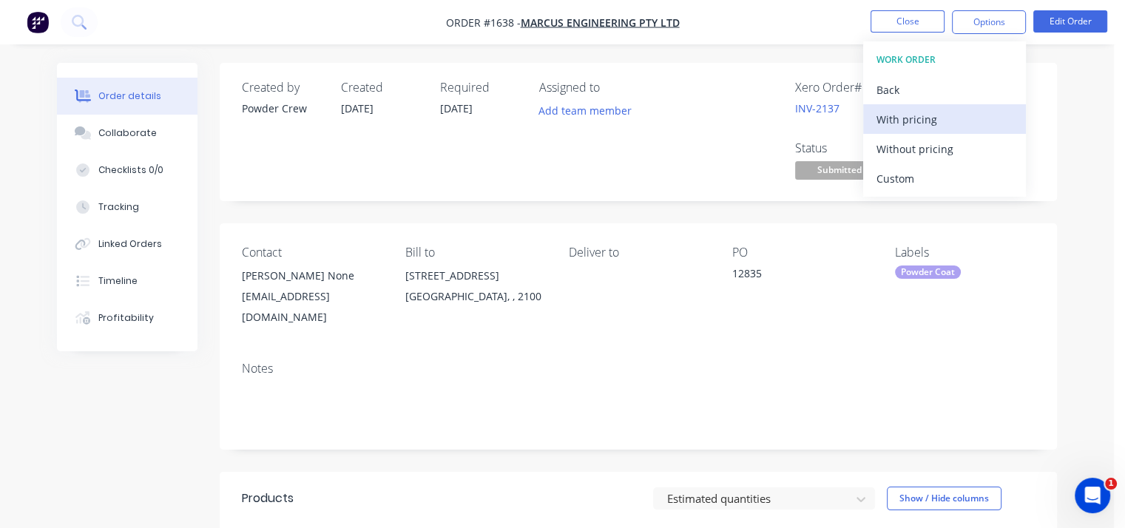
click at [905, 121] on div "With pricing" at bounding box center [945, 119] width 136 height 21
